Goal: Find specific page/section: Find specific page/section

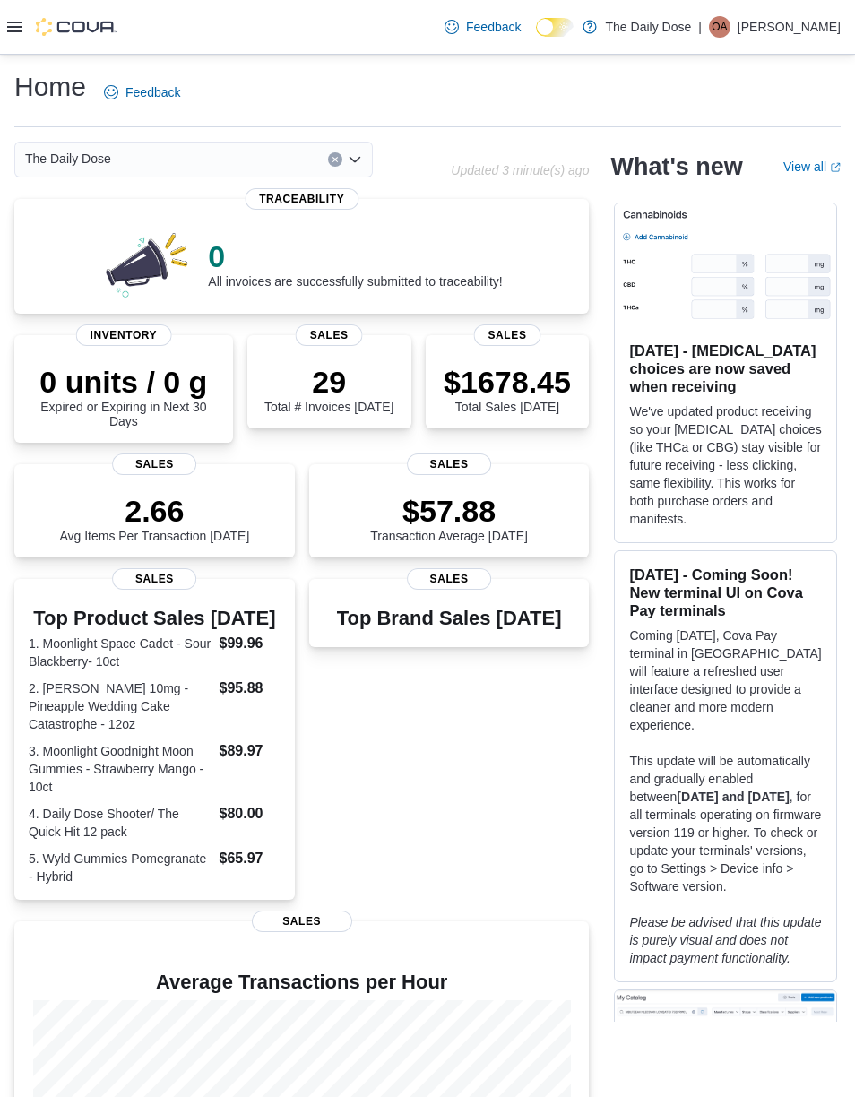
click at [6, 40] on div "Feedback Dark Mode The Daily Dose | OA Omar Ali" at bounding box center [427, 27] width 855 height 55
click at [10, 24] on icon at bounding box center [14, 27] width 14 height 14
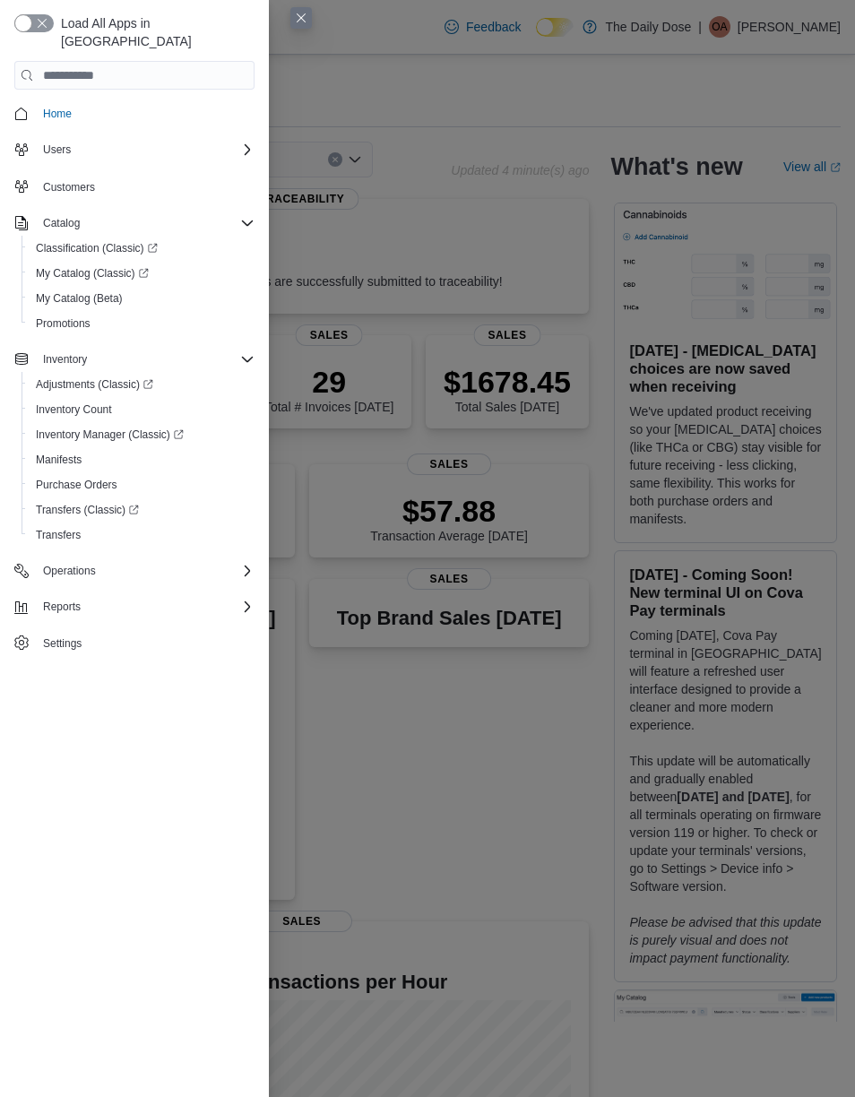
click at [132, 377] on span "Adjustments (Classic)" at bounding box center [94, 384] width 117 height 14
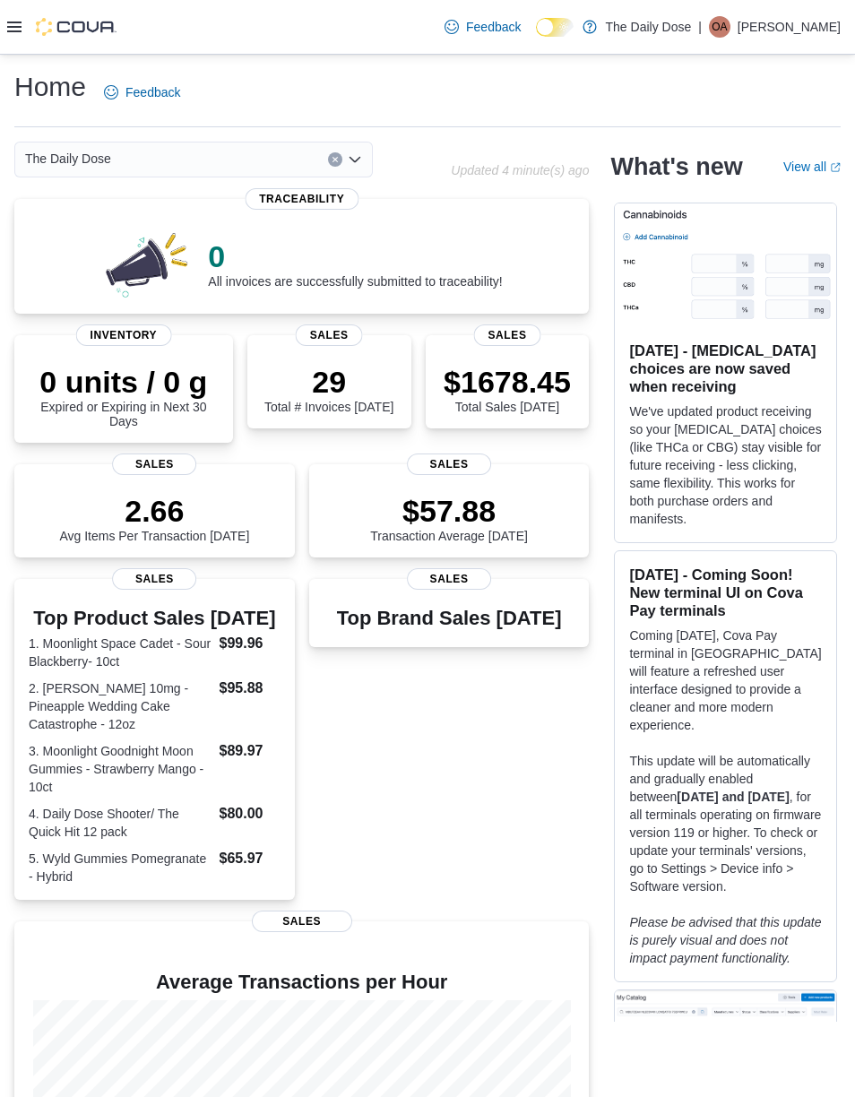
click at [641, 219] on img at bounding box center [725, 265] width 221 height 124
click at [72, 13] on div at bounding box center [61, 27] width 109 height 54
click at [13, 28] on icon at bounding box center [14, 27] width 14 height 11
click at [69, 85] on h1 "Home" at bounding box center [50, 87] width 72 height 36
click at [16, 29] on icon at bounding box center [14, 27] width 14 height 14
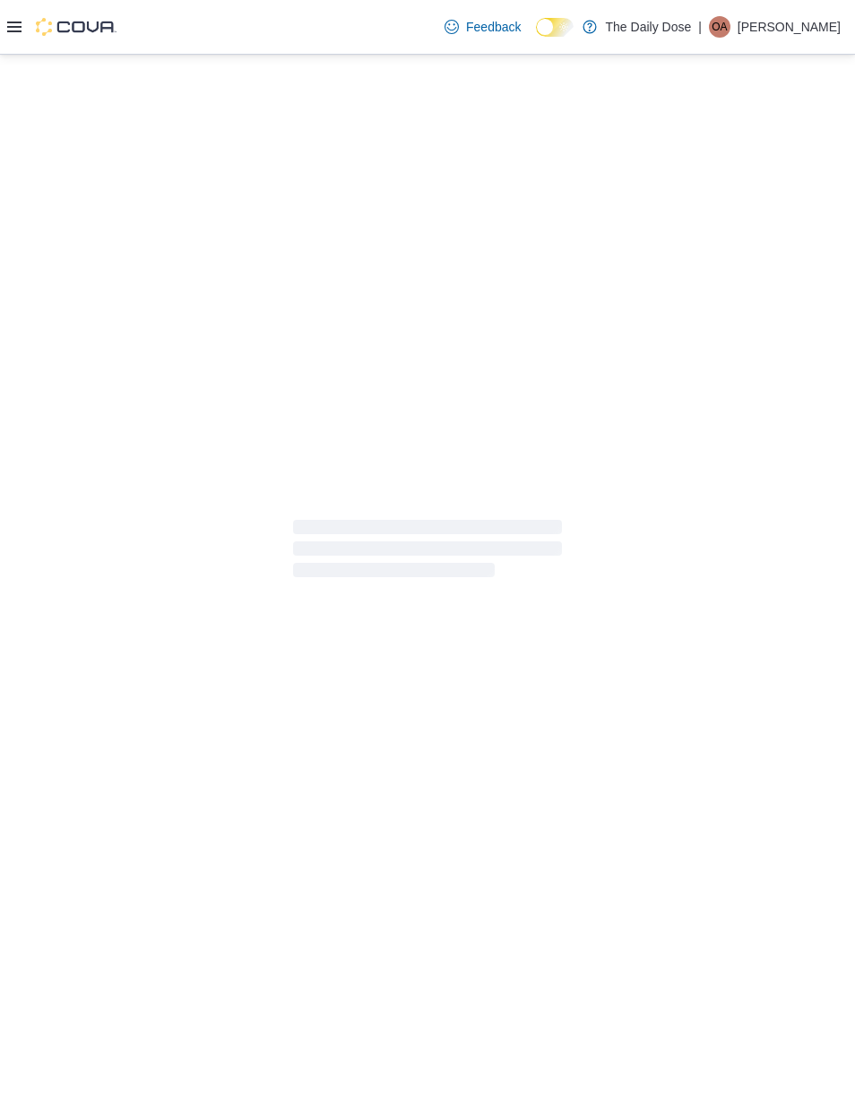
click at [67, 178] on div at bounding box center [427, 548] width 855 height 987
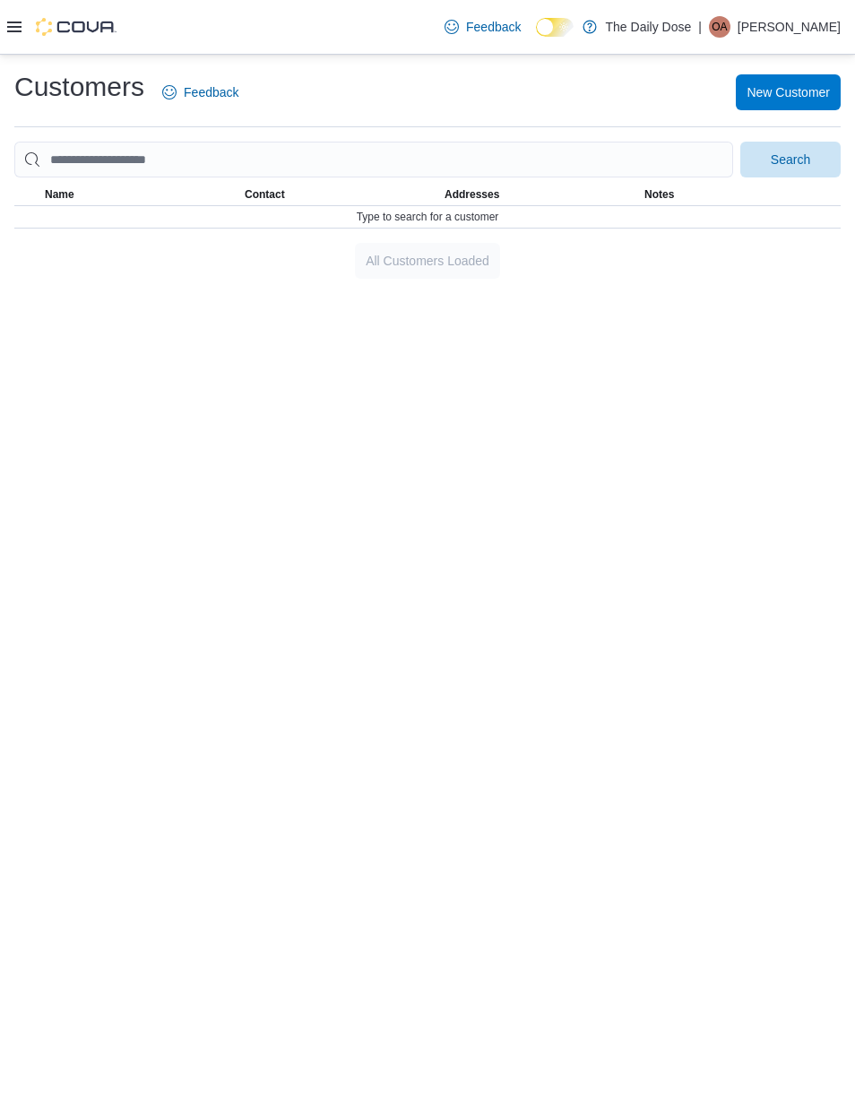
click at [15, 3] on div at bounding box center [61, 27] width 109 height 54
click at [21, 24] on icon at bounding box center [14, 27] width 14 height 14
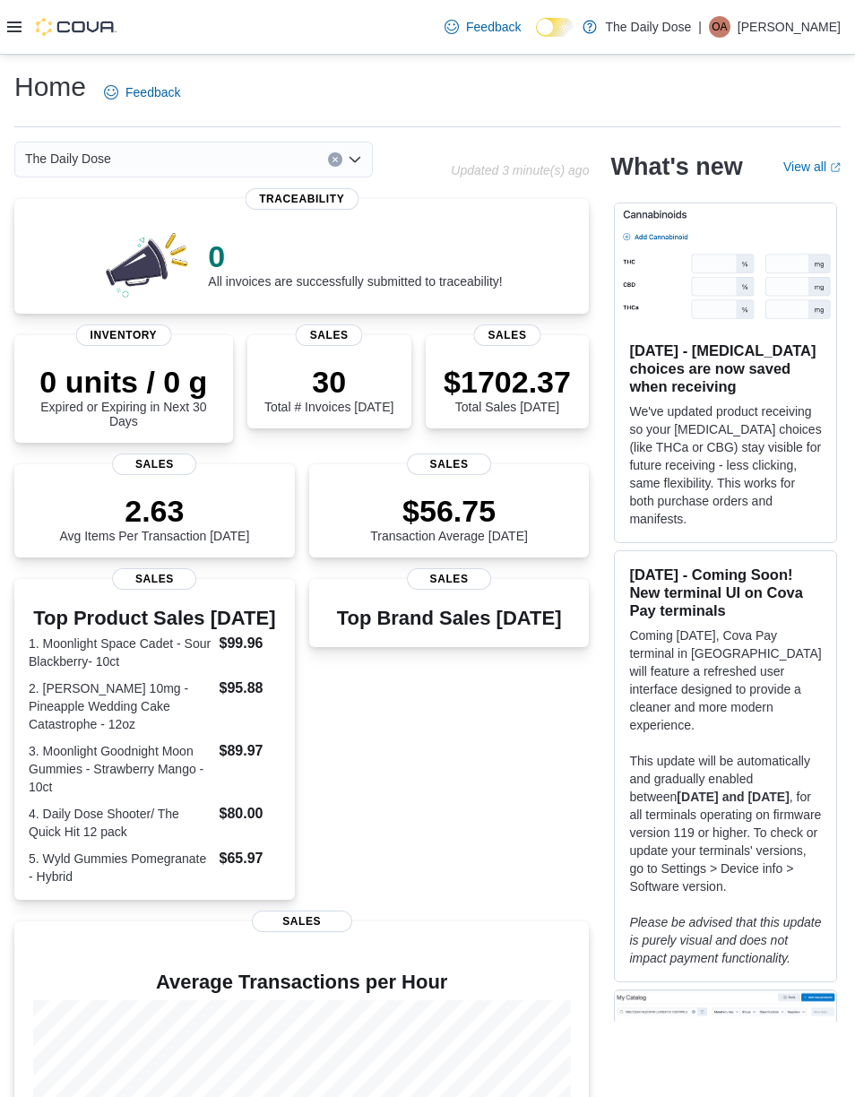
click at [553, 378] on p "$1702.37" at bounding box center [506, 382] width 127 height 36
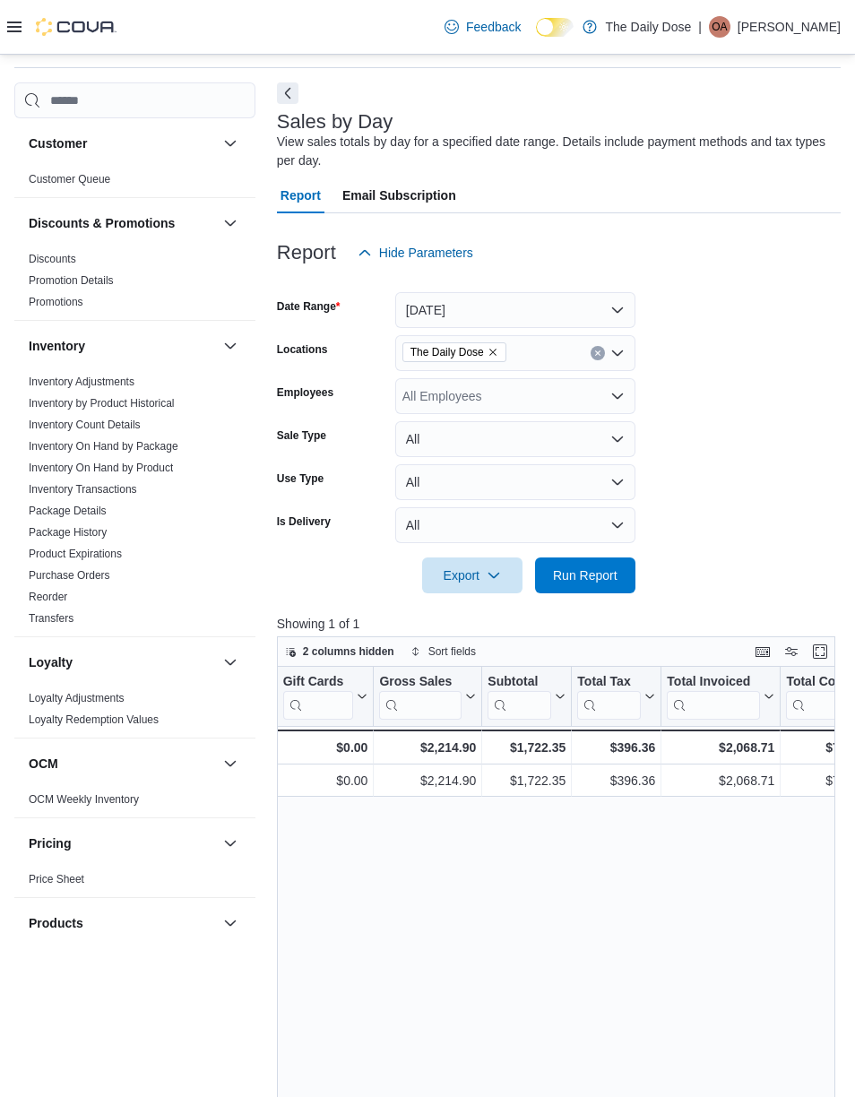
scroll to position [0, 448]
click at [96, 34] on img at bounding box center [76, 27] width 81 height 18
click at [15, 22] on icon at bounding box center [14, 27] width 14 height 14
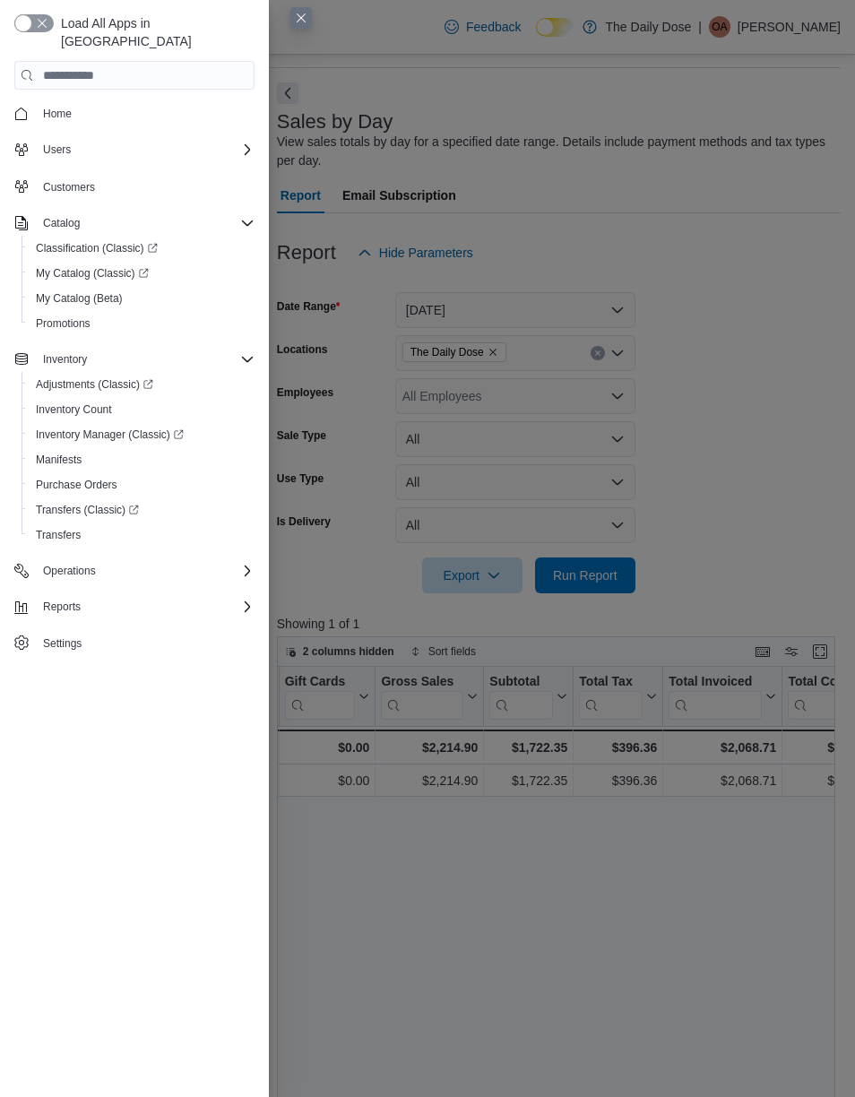
click at [121, 102] on span "Home" at bounding box center [145, 113] width 219 height 22
